Goal: Task Accomplishment & Management: Manage account settings

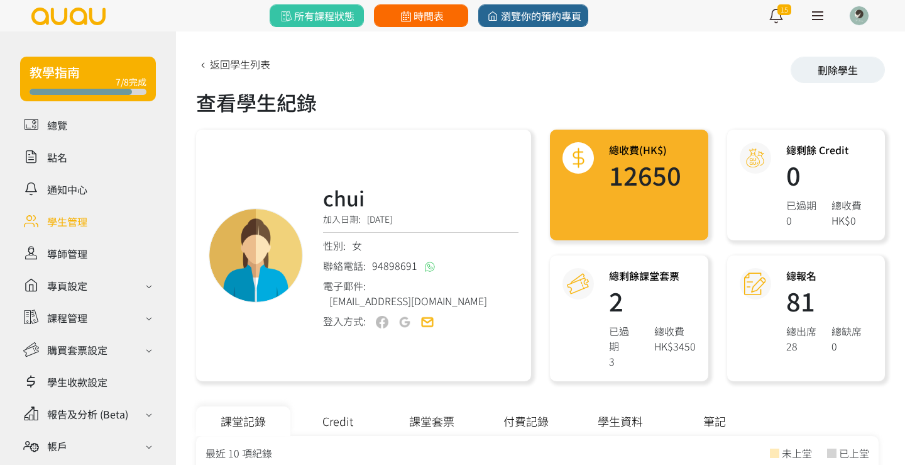
drag, startPoint x: 0, startPoint y: 0, endPoint x: 434, endPoint y: 19, distance: 434.3
click at [434, 19] on span "時間表" at bounding box center [421, 15] width 46 height 15
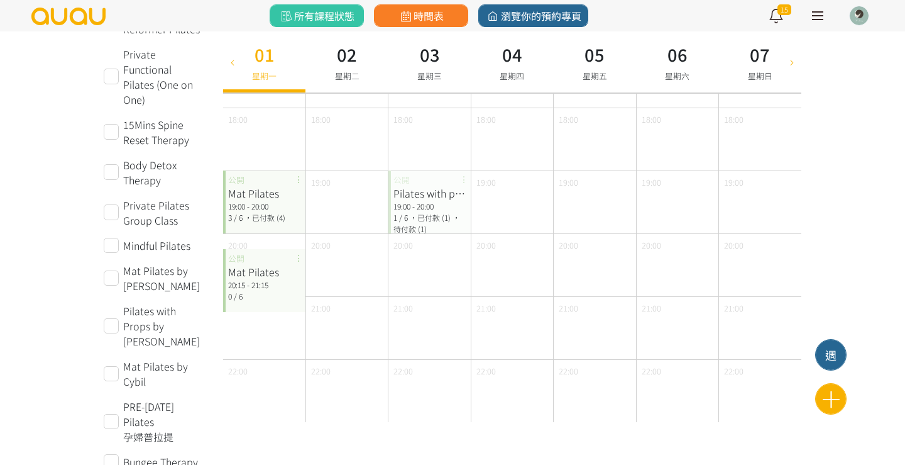
scroll to position [606, 0]
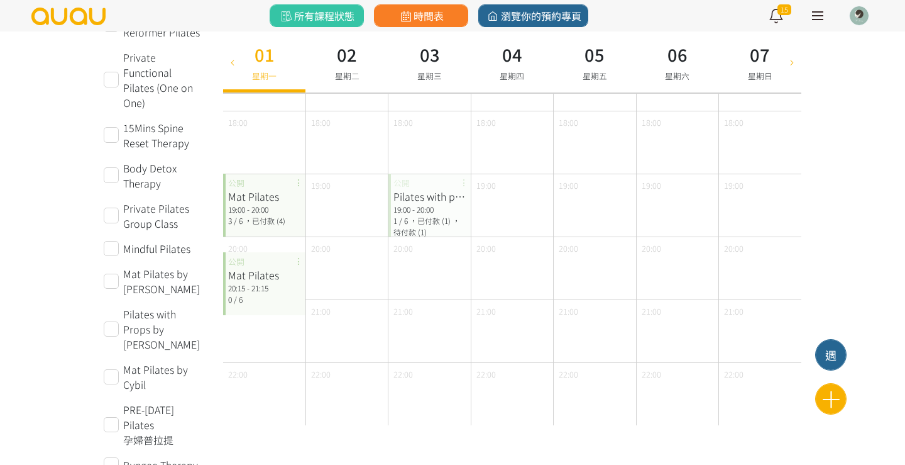
click at [267, 204] on div "19:00 - 20:00" at bounding box center [264, 209] width 72 height 11
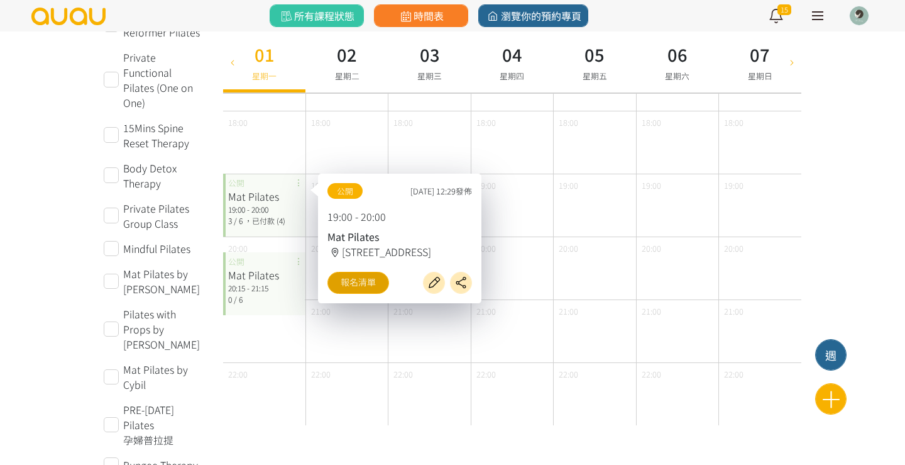
click at [351, 284] on link "報名清單" at bounding box center [359, 283] width 62 height 22
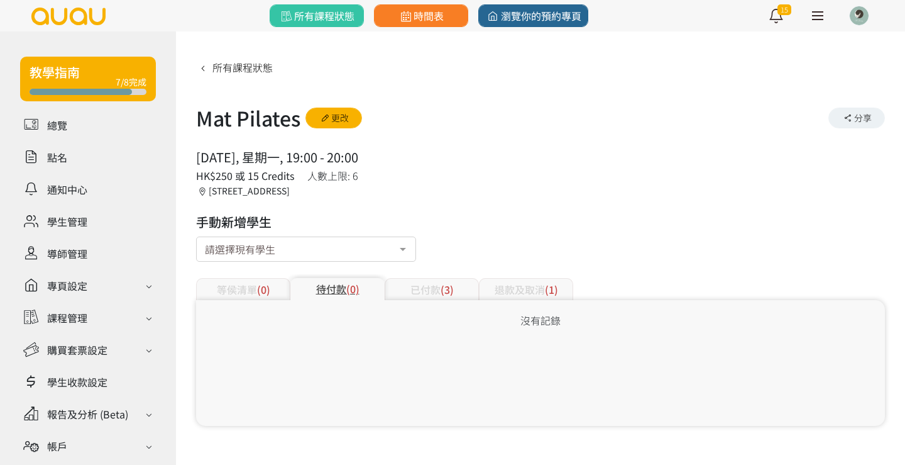
click at [523, 297] on div "退款及取消 (1)" at bounding box center [526, 289] width 94 height 22
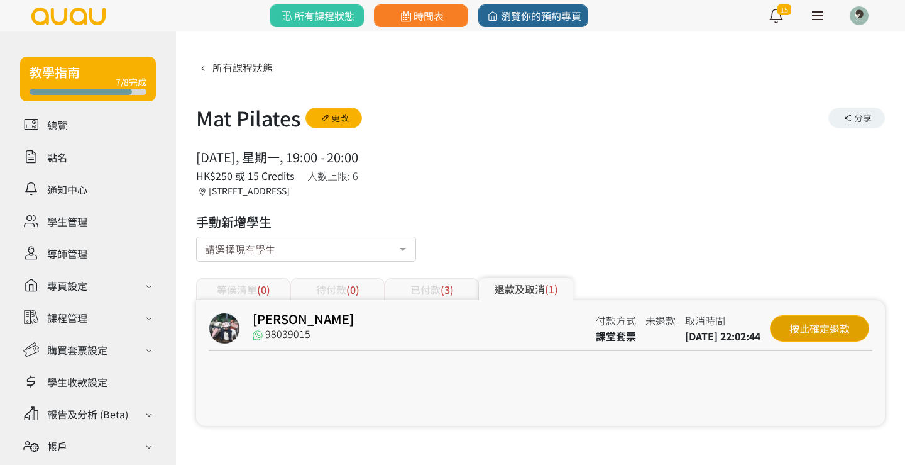
click at [822, 325] on div "按此確定退款" at bounding box center [819, 328] width 99 height 26
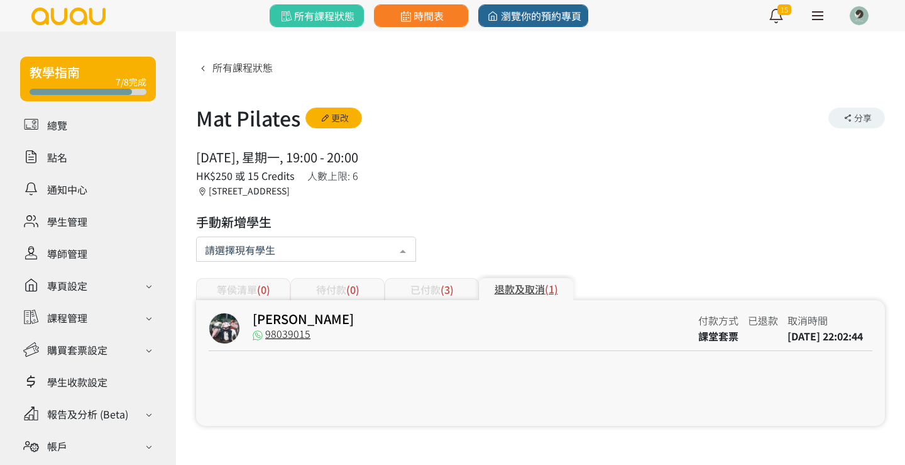
click at [304, 248] on div at bounding box center [306, 248] width 220 height 25
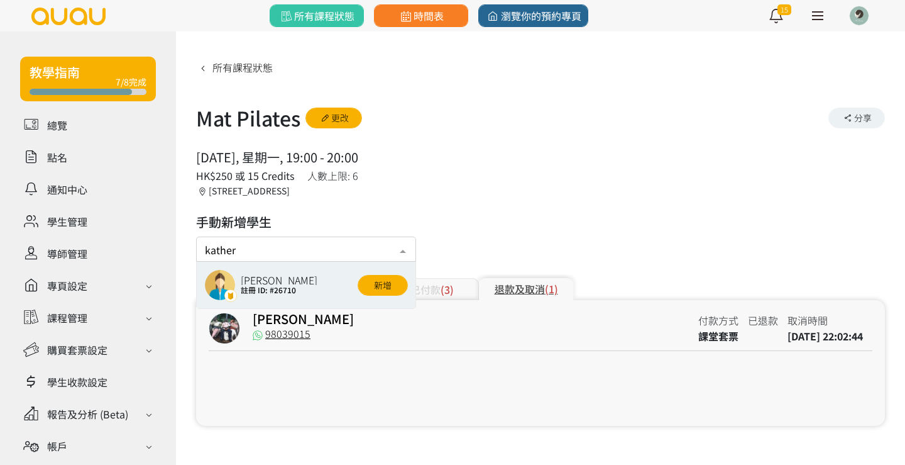
type input "kather"
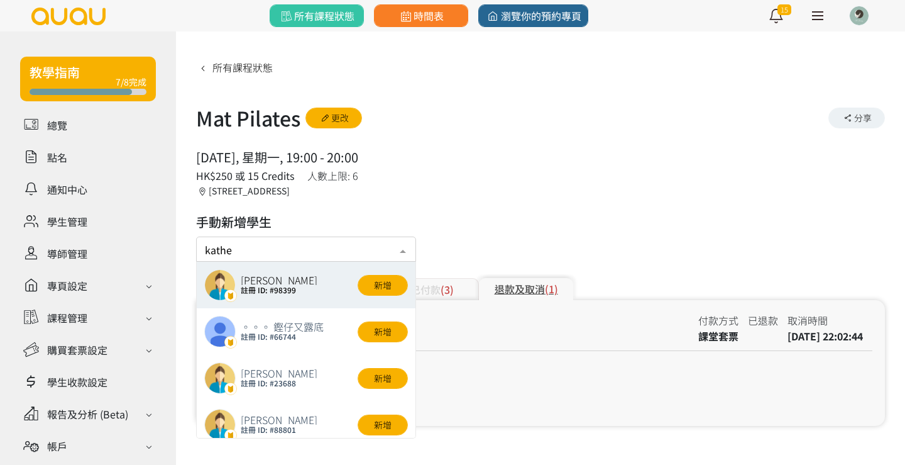
type input "kather"
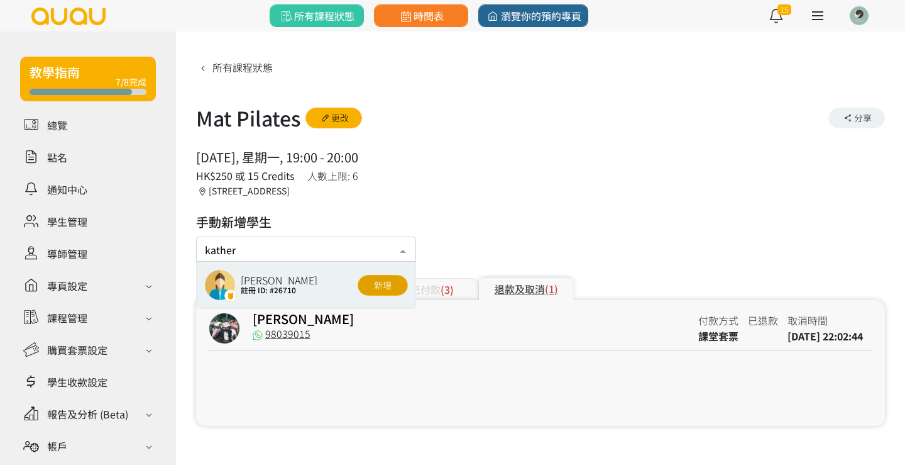
click at [391, 289] on button "新增" at bounding box center [383, 285] width 50 height 21
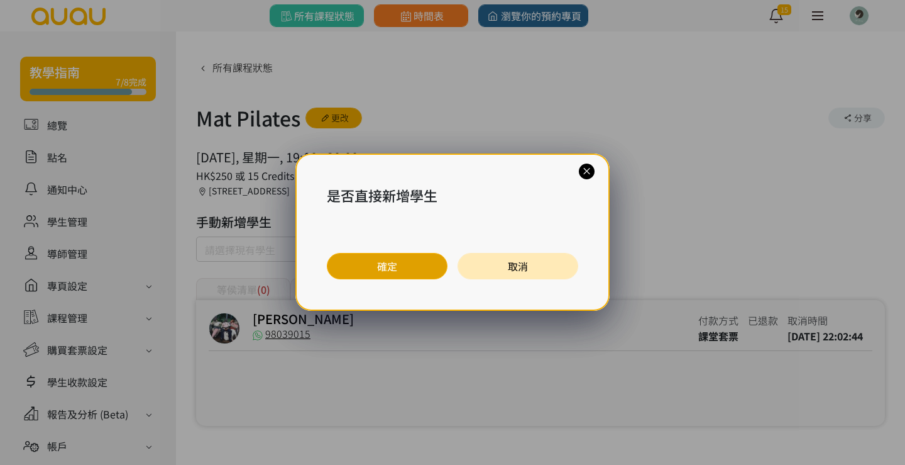
click at [409, 265] on button "確定" at bounding box center [387, 266] width 121 height 26
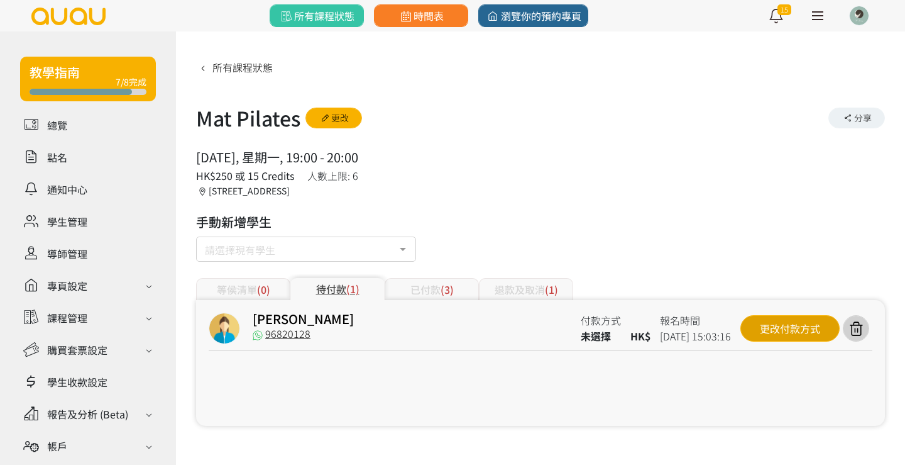
click at [777, 328] on div "更改付款方式" at bounding box center [790, 328] width 99 height 26
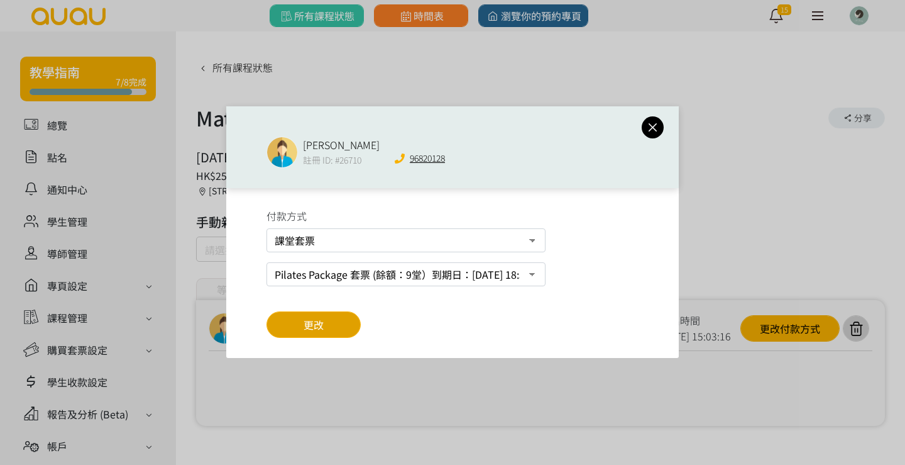
click at [292, 331] on button "更改" at bounding box center [314, 324] width 94 height 26
